Goal: Task Accomplishment & Management: Manage account settings

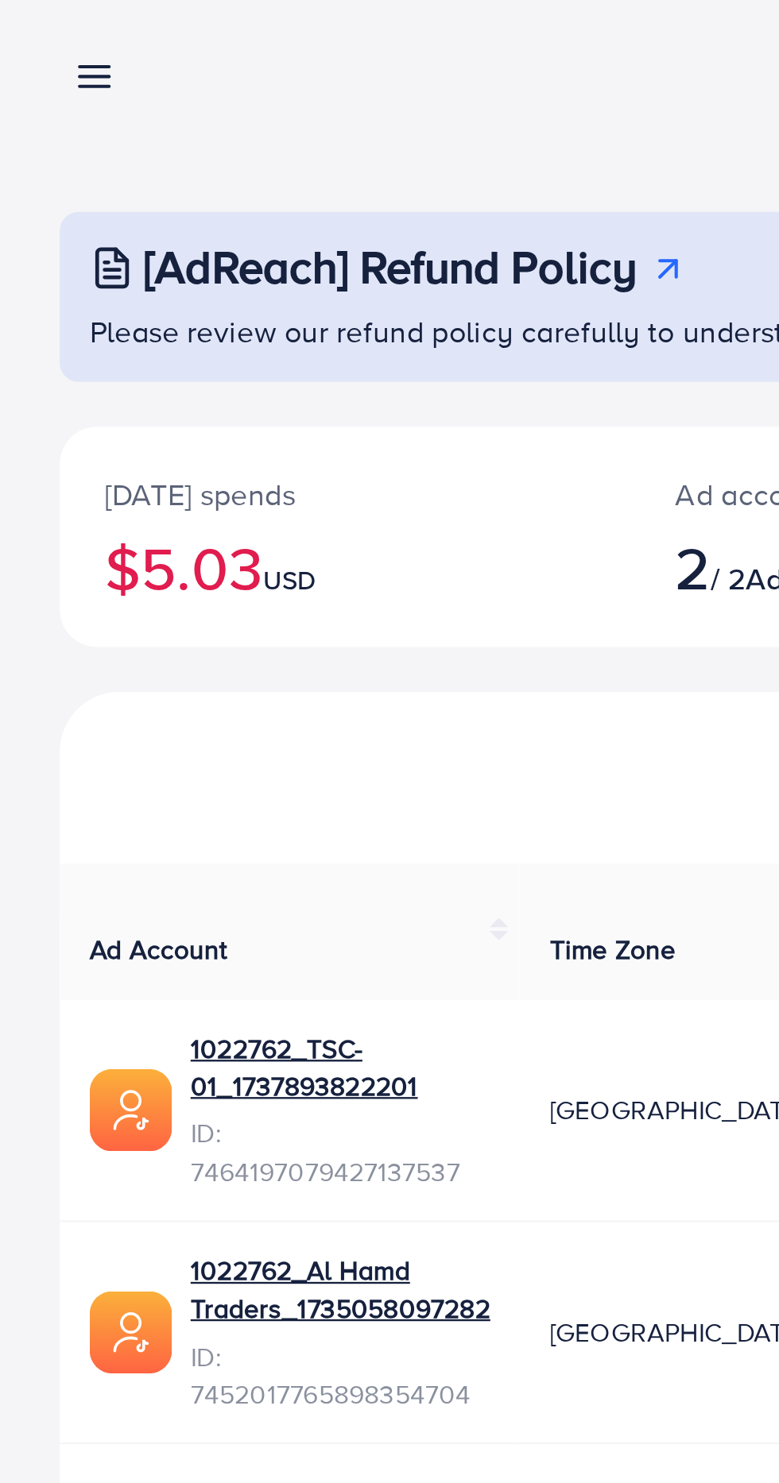
click at [35, 40] on icon at bounding box center [40, 41] width 17 height 17
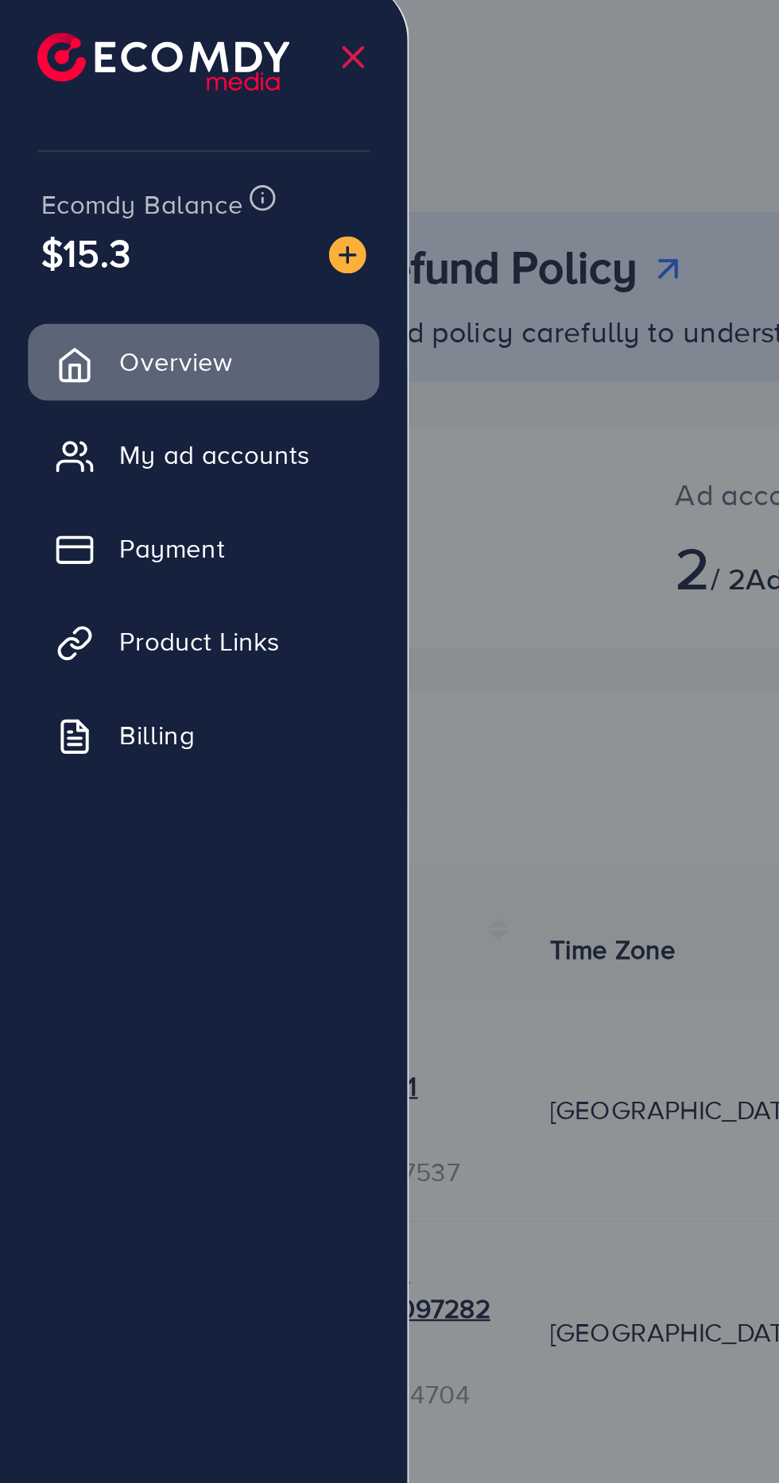
click at [118, 203] on span "My ad accounts" at bounding box center [91, 202] width 81 height 16
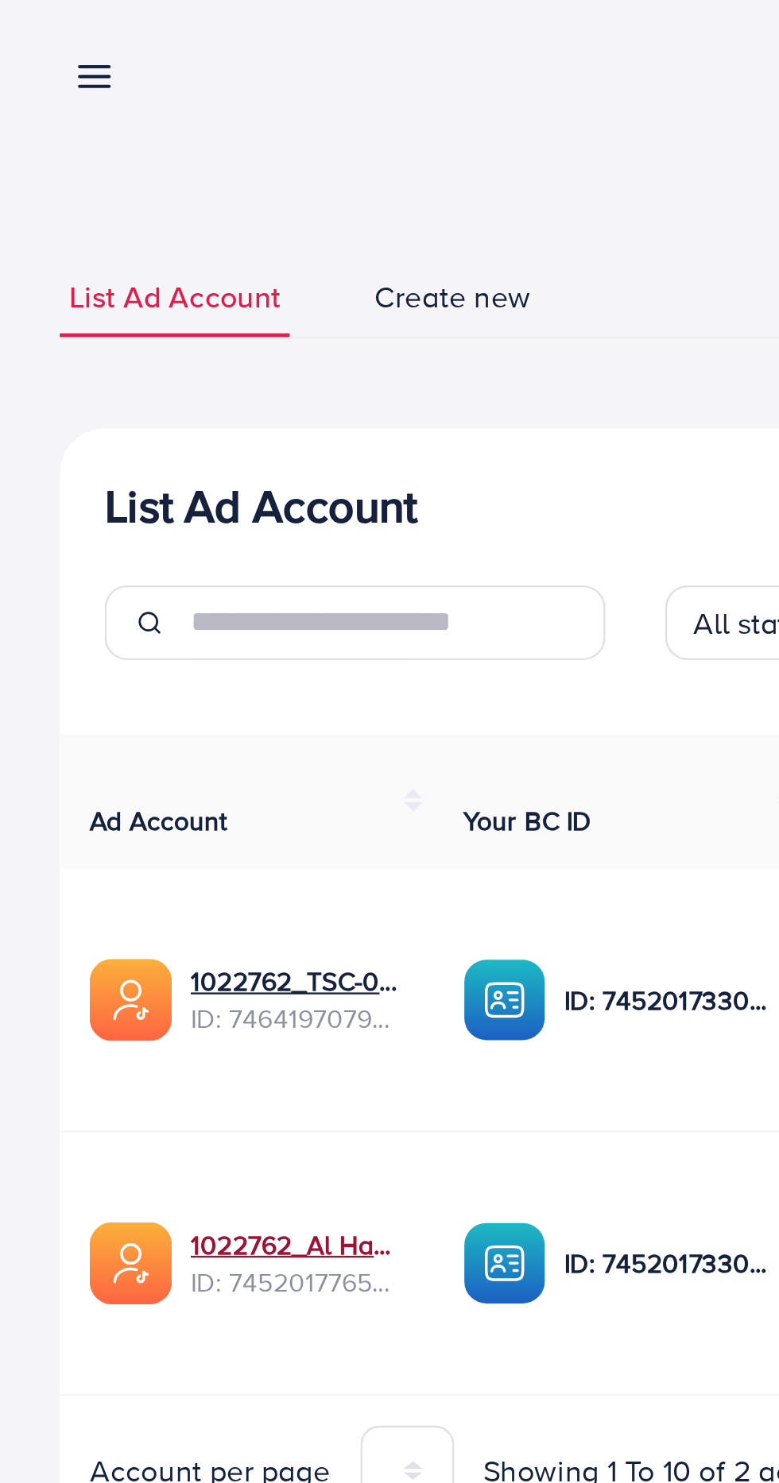
click at [119, 538] on link "1022762_Al Hamd Traders_1735058097282" at bounding box center [126, 538] width 91 height 16
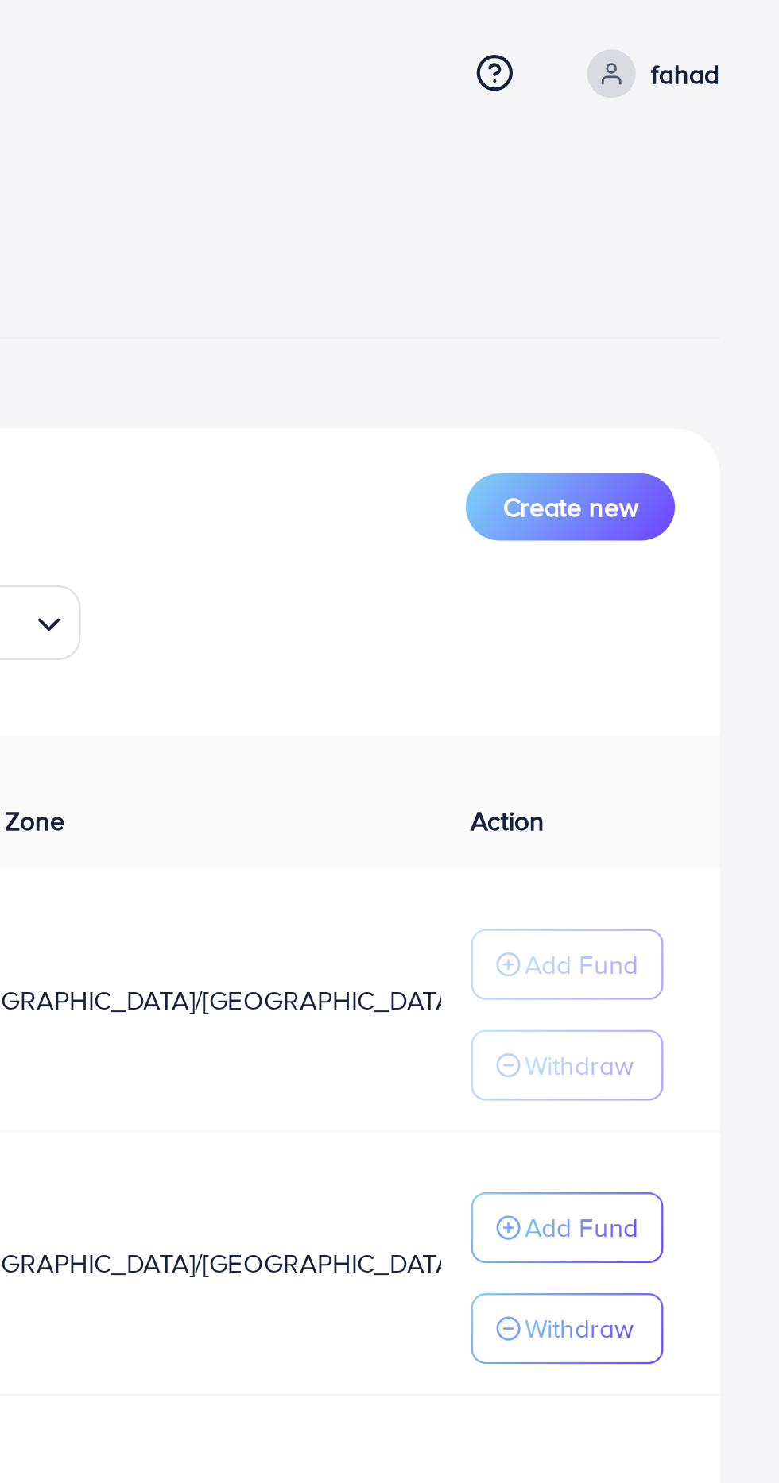
click at [703, 574] on p "Withdraw" at bounding box center [693, 573] width 46 height 19
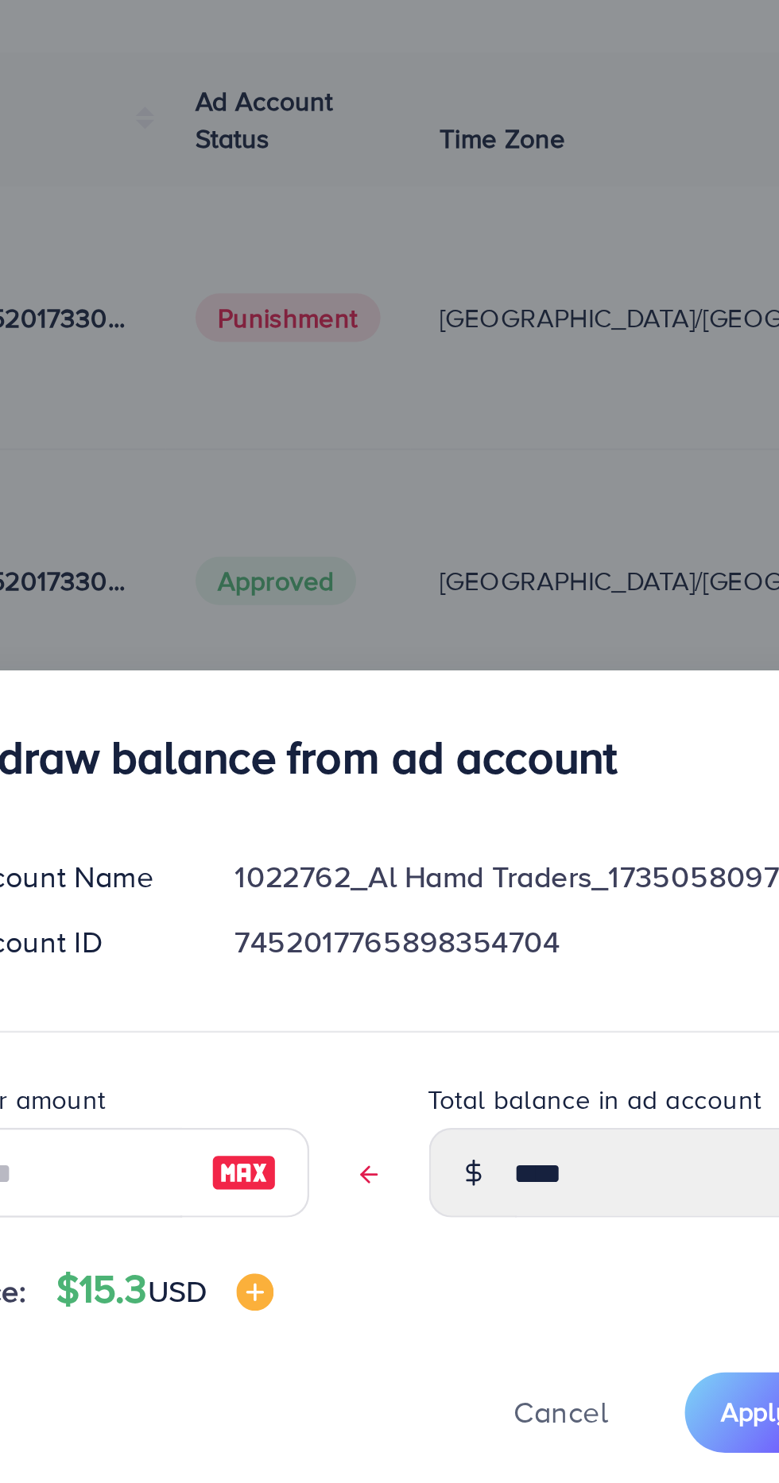
scroll to position [21, 0]
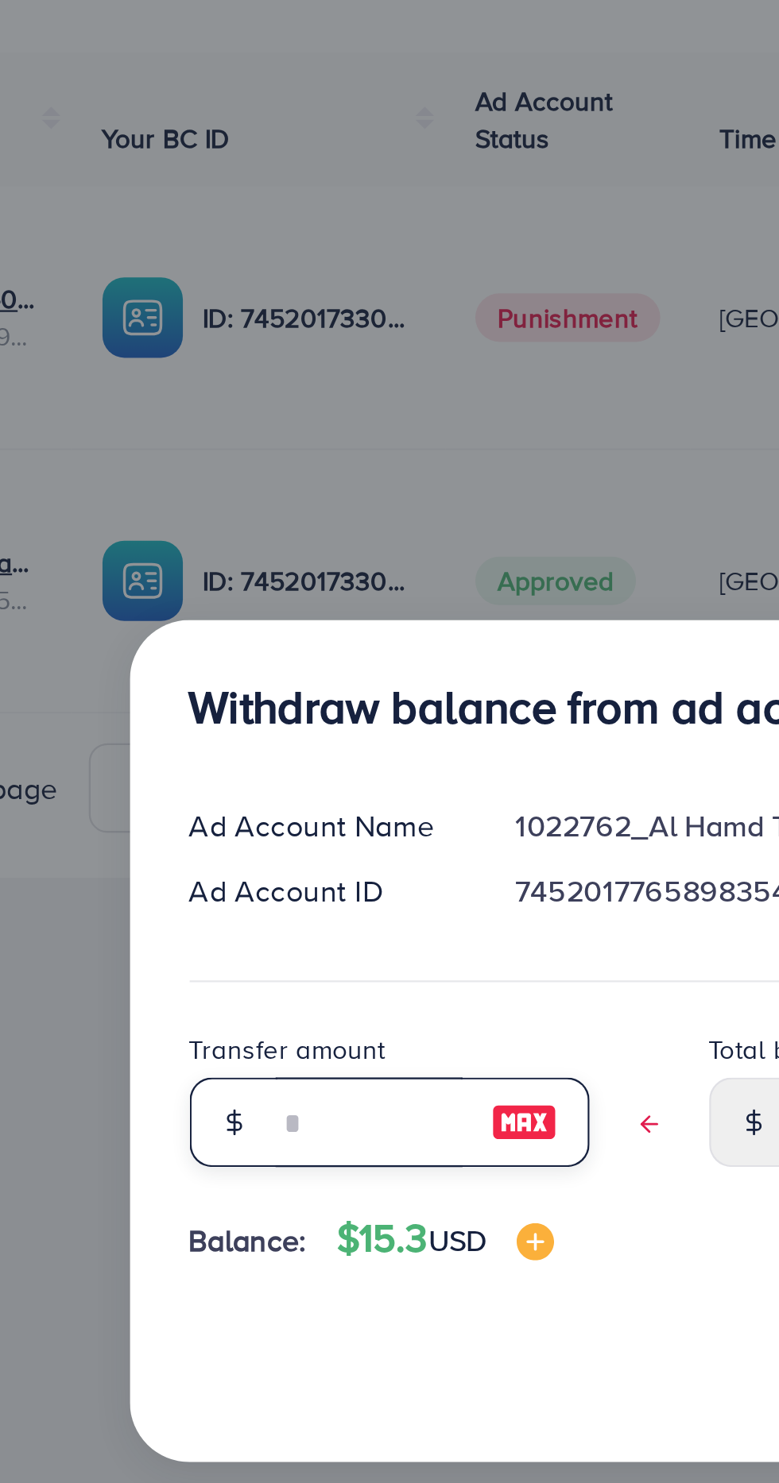
click at [273, 781] on input "text" at bounding box center [272, 776] width 79 height 38
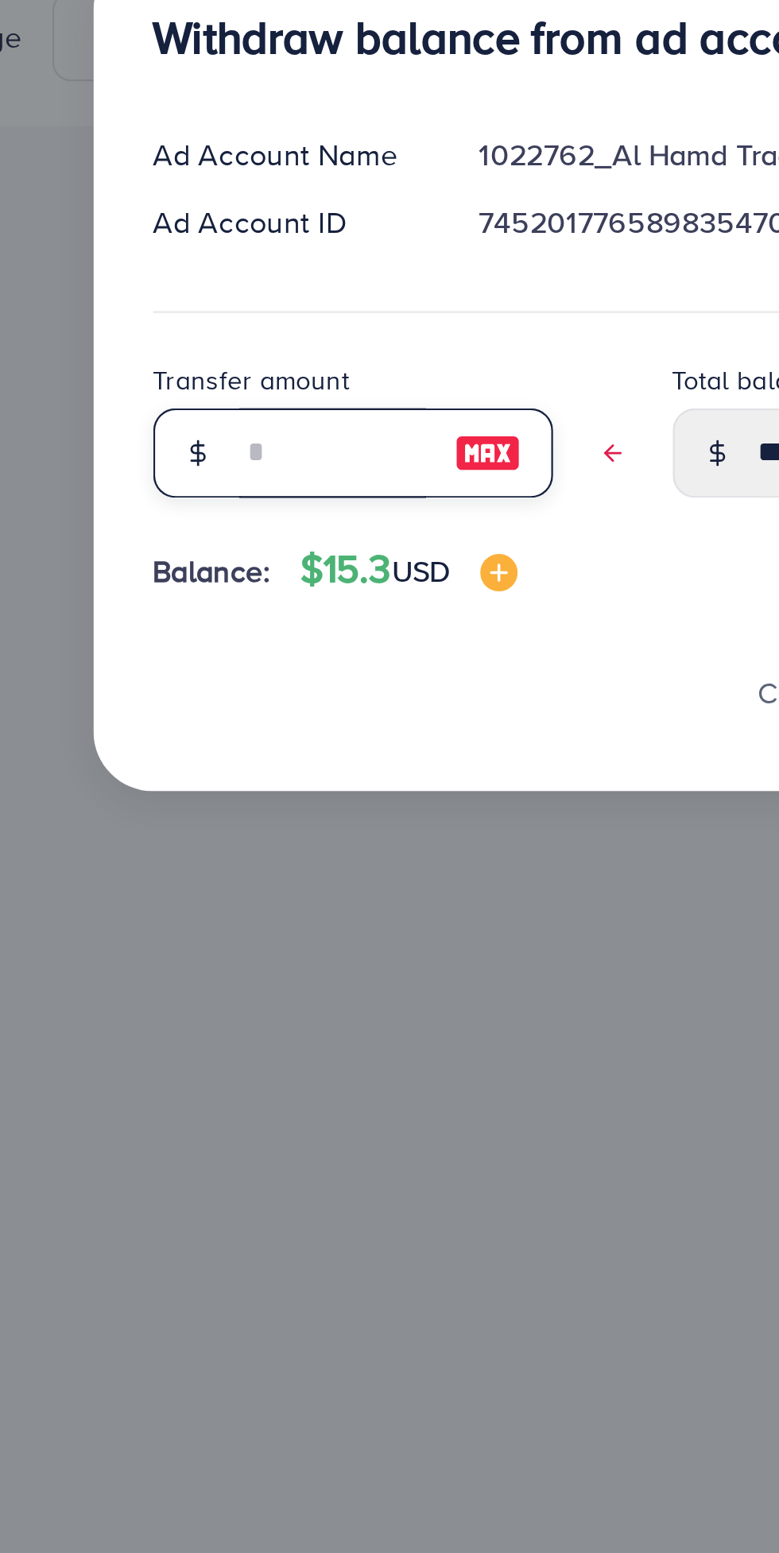
type input "*"
type input "****"
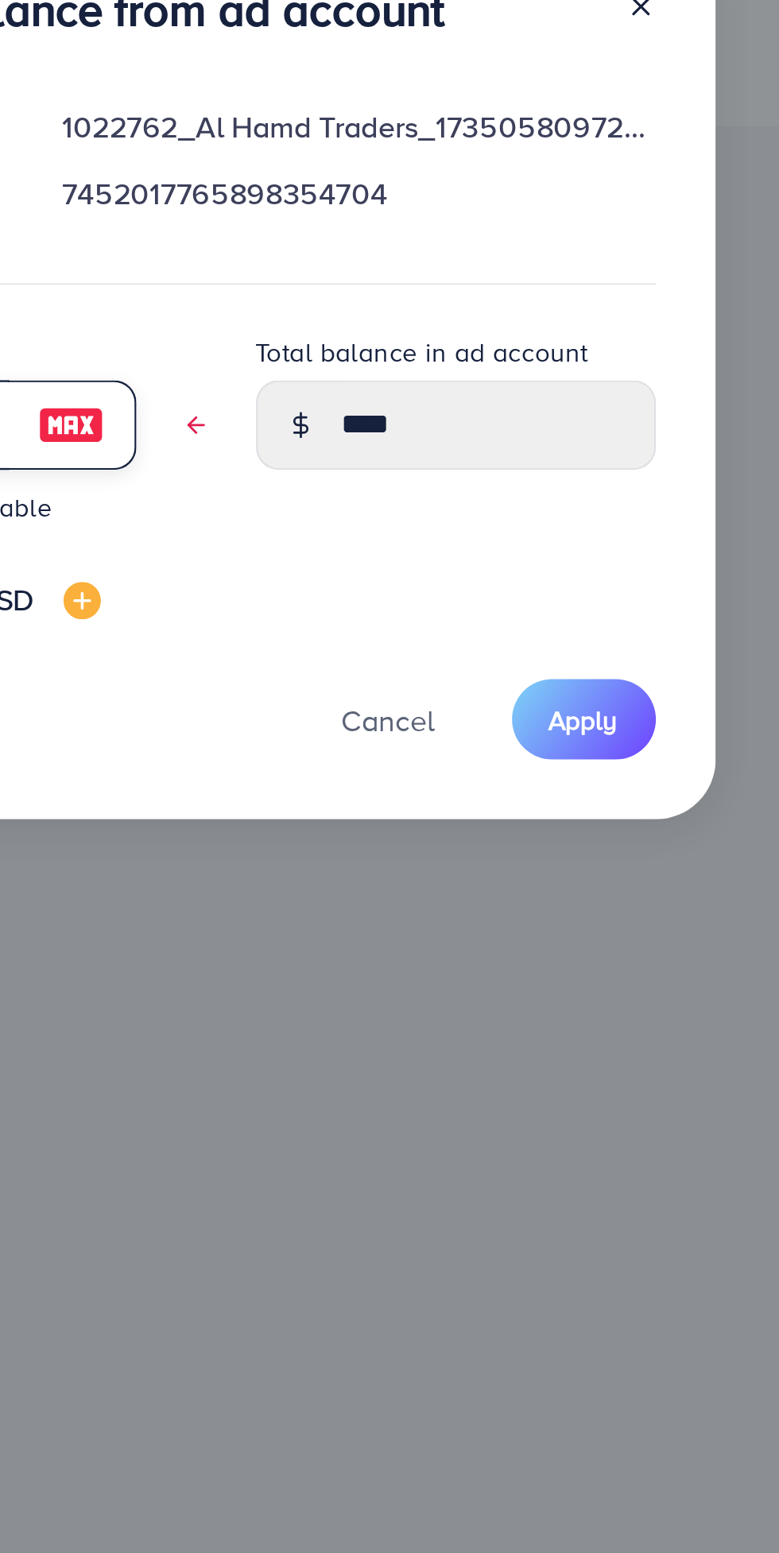
type input "*"
click at [565, 924] on span "Apply" at bounding box center [556, 925] width 29 height 16
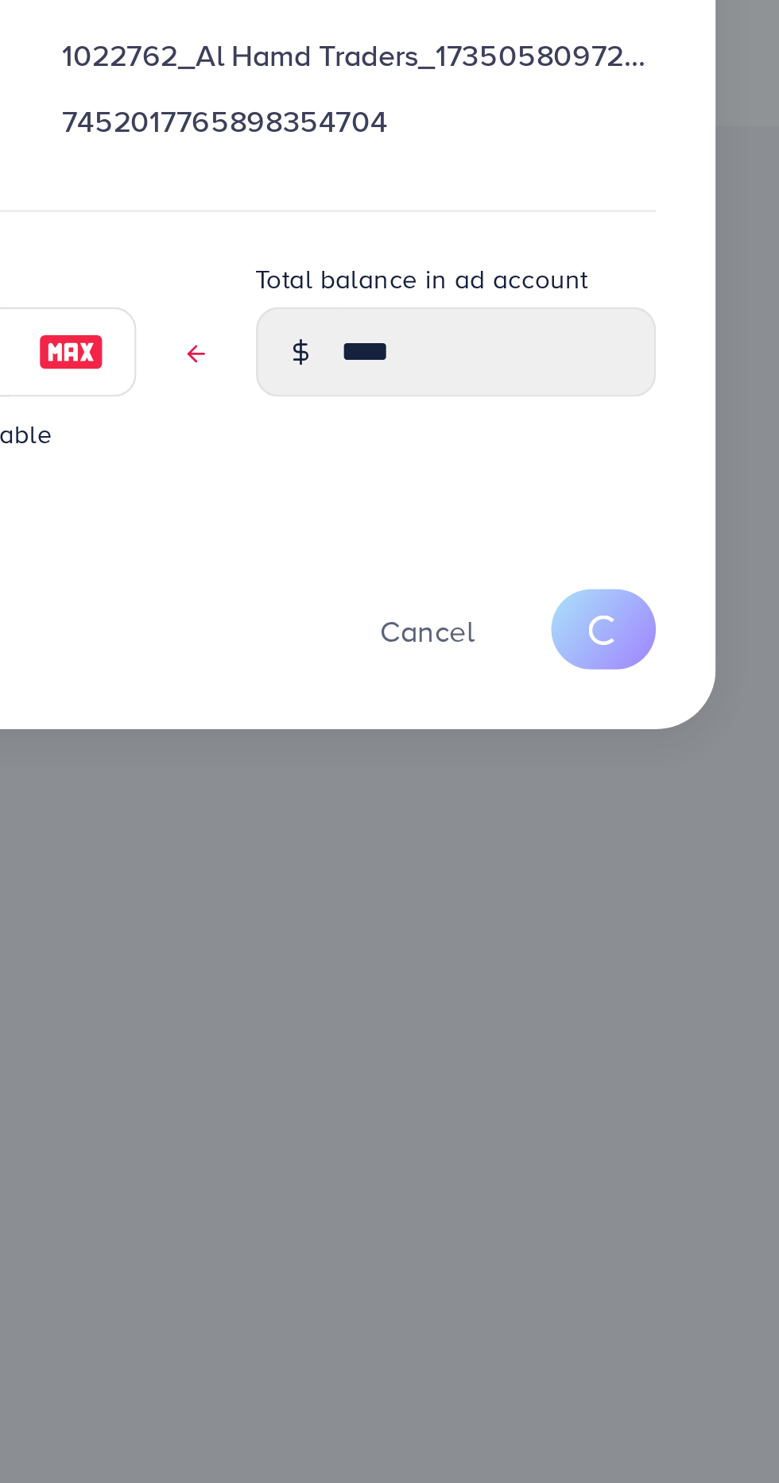
scroll to position [0, 0]
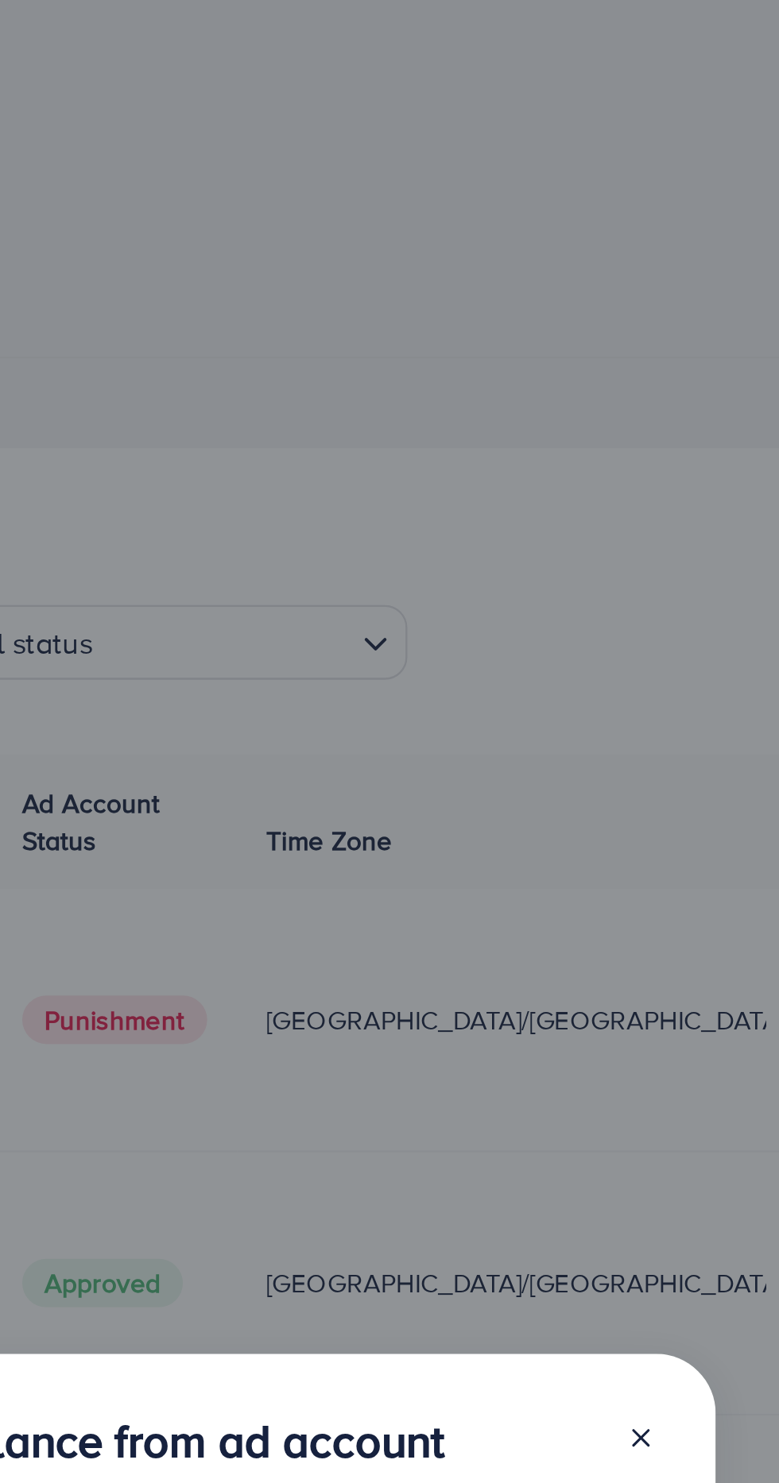
type input "****"
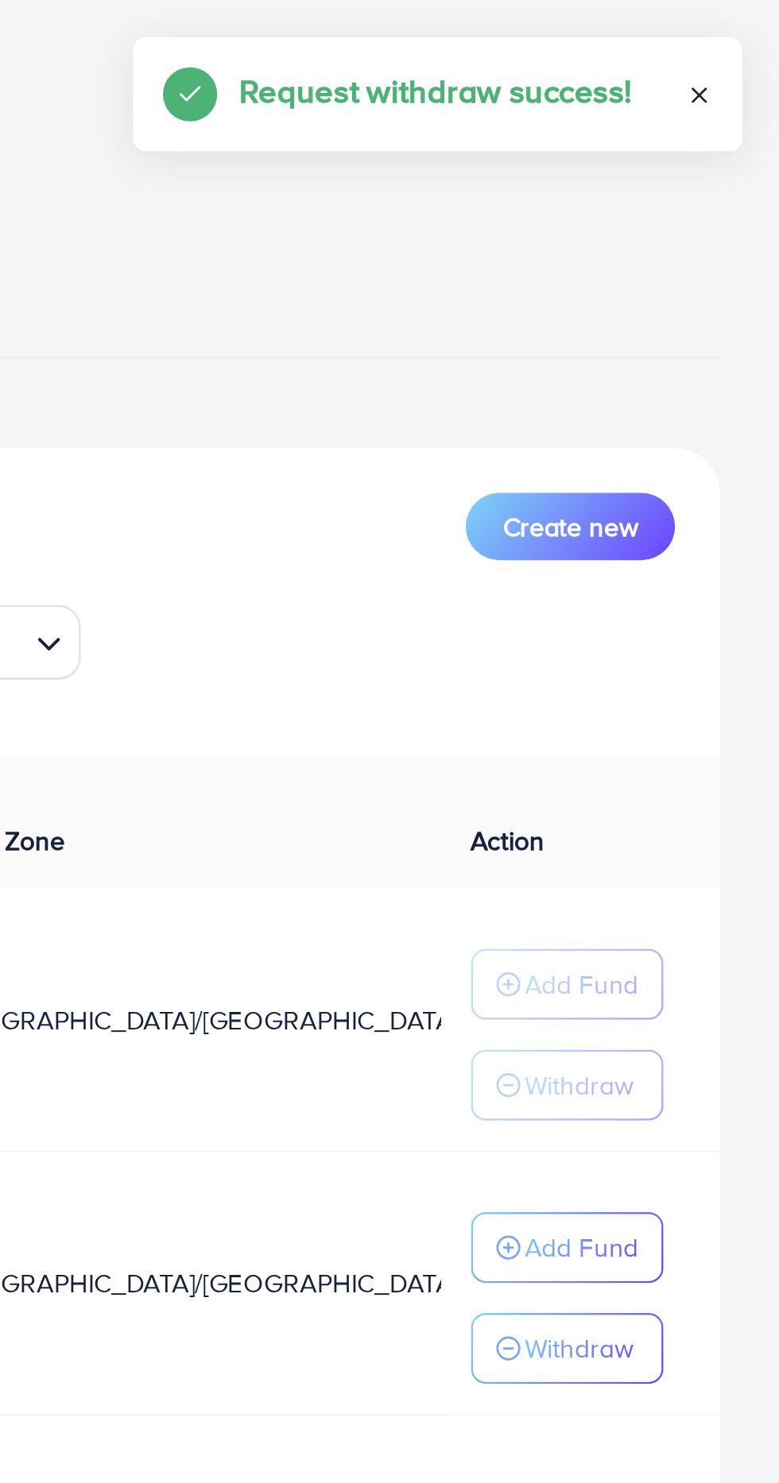
click at [744, 40] on line at bounding box center [745, 41] width 6 height 6
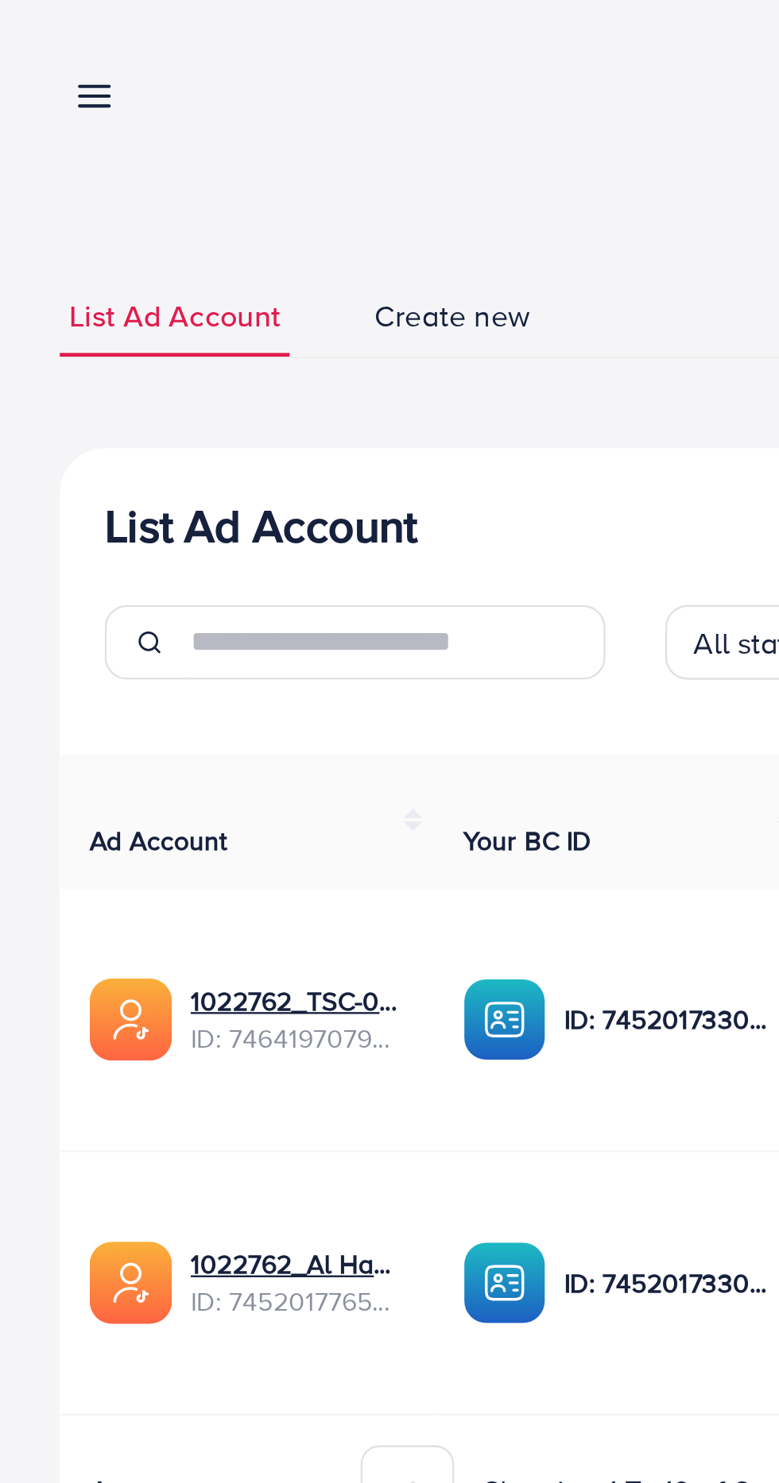
click at [32, 37] on icon at bounding box center [40, 41] width 17 height 17
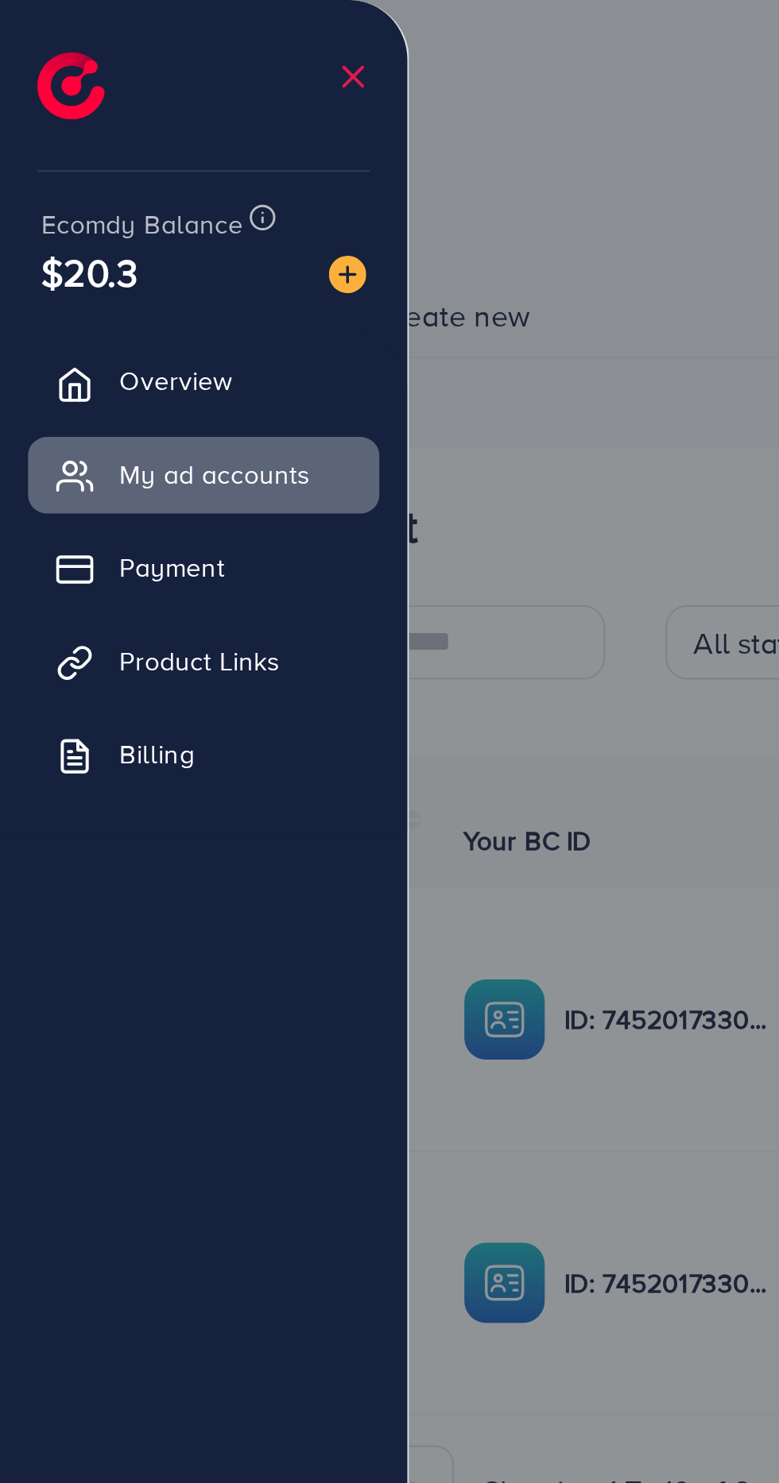
click at [234, 52] on div at bounding box center [389, 890] width 779 height 1780
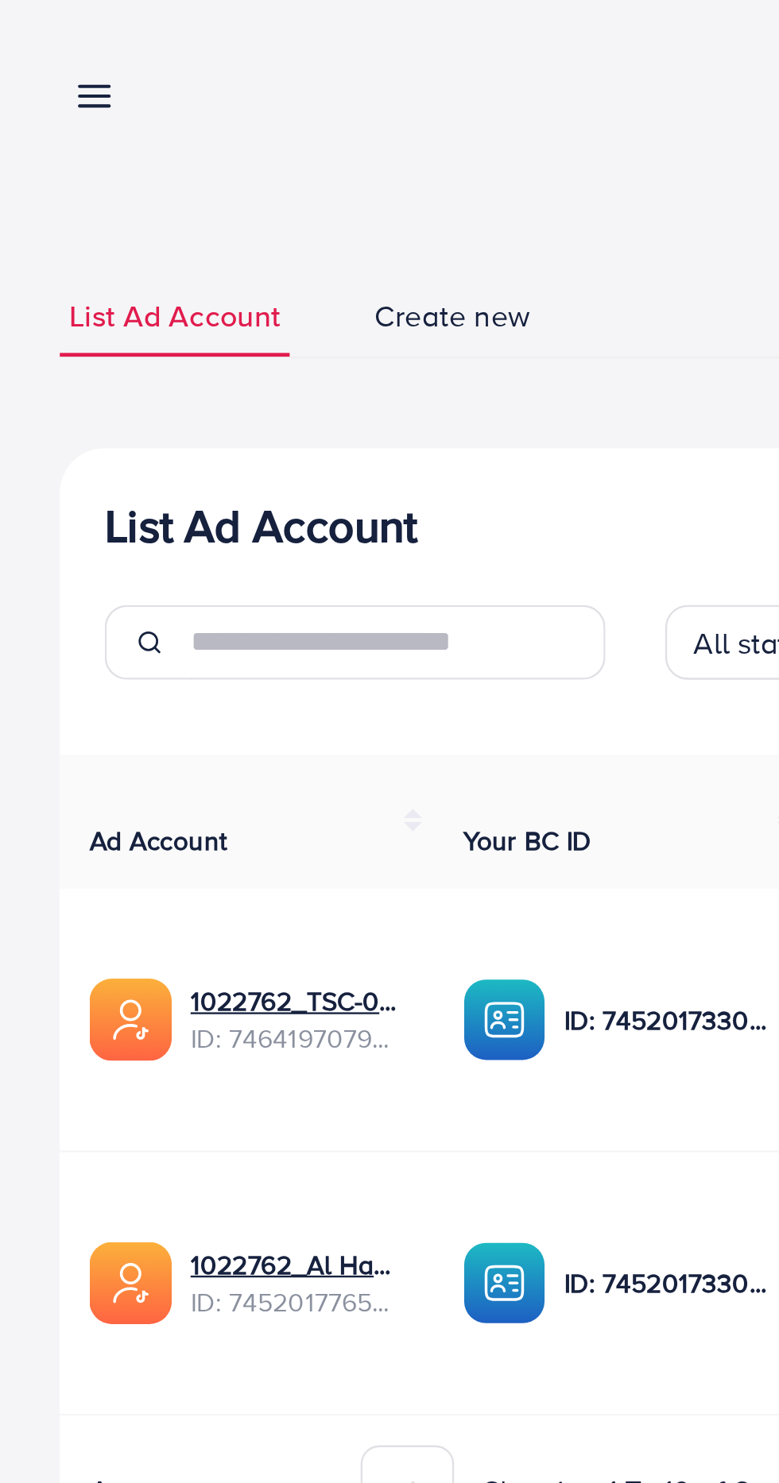
scroll to position [0, 38]
